Goal: Task Accomplishment & Management: Complete application form

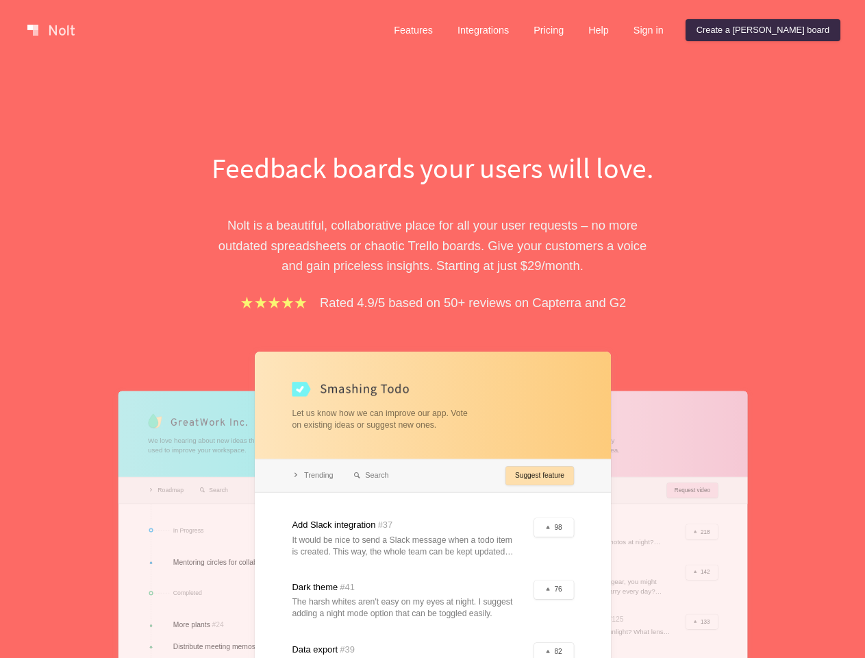
click at [432, 329] on div "Feedback boards your users will love. [PERSON_NAME] is a beautiful, collaborati…" at bounding box center [433, 492] width 473 height 689
click at [51, 30] on link at bounding box center [51, 30] width 58 height 22
click at [444, 30] on link "Features" at bounding box center [413, 30] width 61 height 22
click at [520, 30] on link "Integrations" at bounding box center [483, 30] width 73 height 22
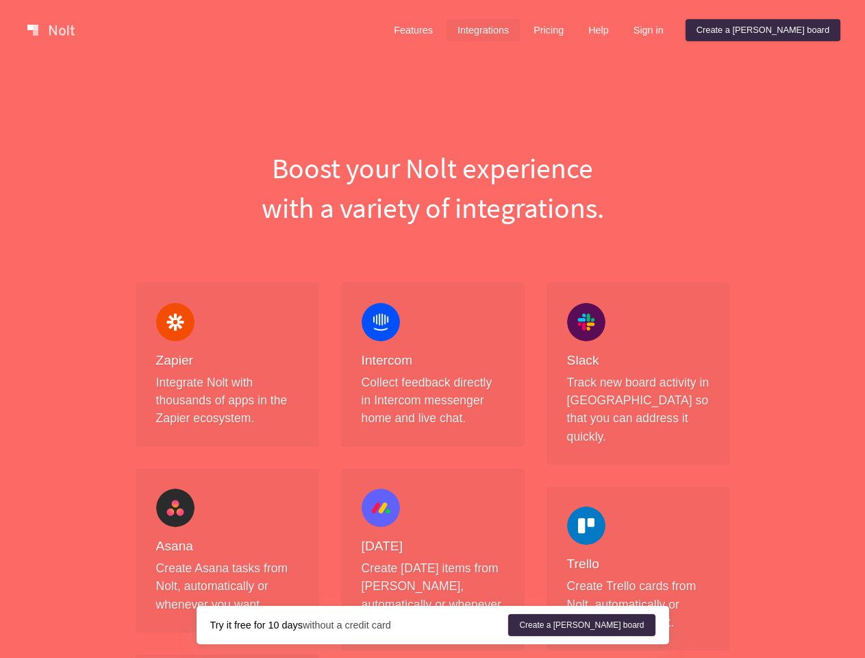
click at [575, 30] on link "Pricing" at bounding box center [549, 30] width 52 height 22
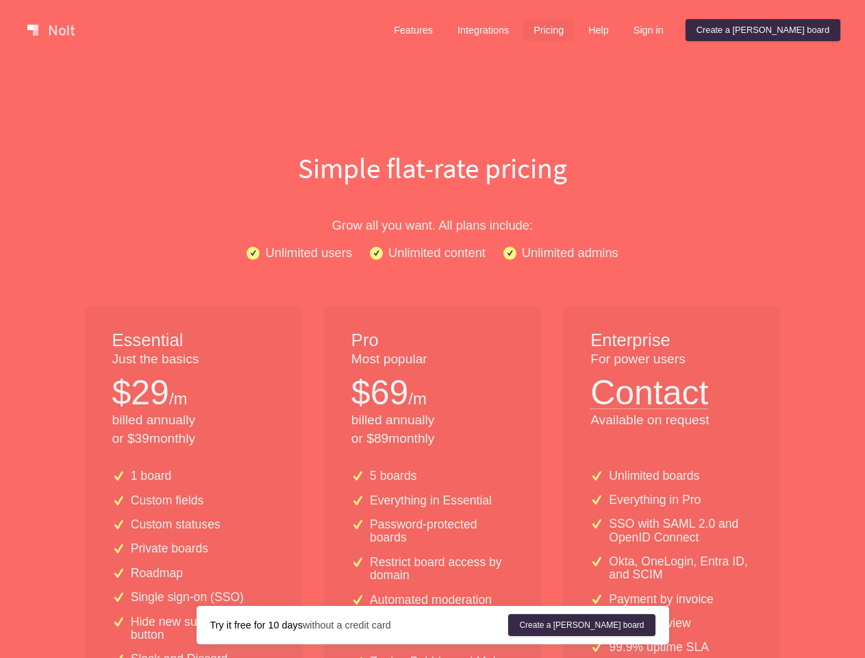
click at [675, 30] on link "Sign in" at bounding box center [649, 30] width 52 height 22
click at [791, 30] on link "Create a [PERSON_NAME] board" at bounding box center [763, 30] width 155 height 22
